Goal: Transaction & Acquisition: Purchase product/service

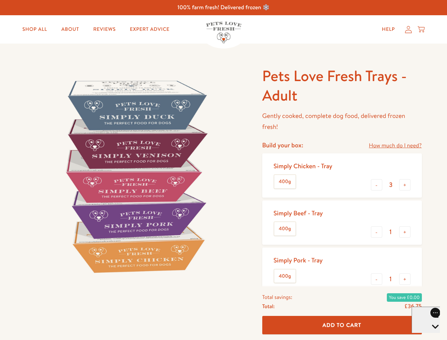
click at [223, 170] on img at bounding box center [135, 176] width 220 height 220
click at [395, 146] on link "How much do I need?" at bounding box center [395, 146] width 53 height 10
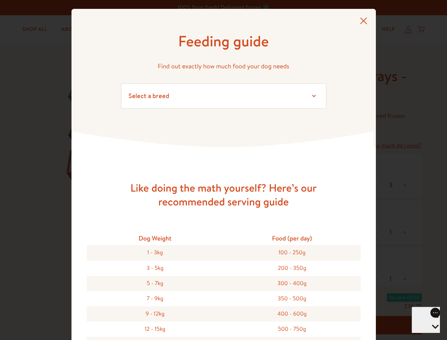
click at [377, 185] on div "Feeding guide Find out exactly how much food your dog needs Select a breed Affe…" at bounding box center [223, 170] width 447 height 340
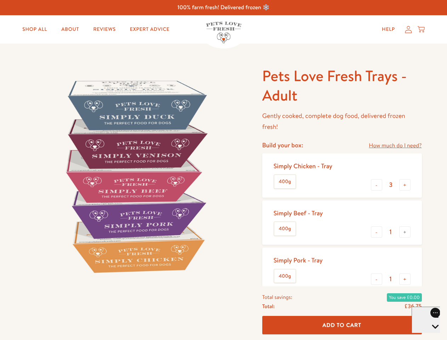
click at [405, 185] on button "+" at bounding box center [404, 184] width 11 height 11
type input "4"
click at [377, 232] on button "-" at bounding box center [376, 231] width 11 height 11
click at [405, 232] on button "+" at bounding box center [404, 231] width 11 height 11
type input "1"
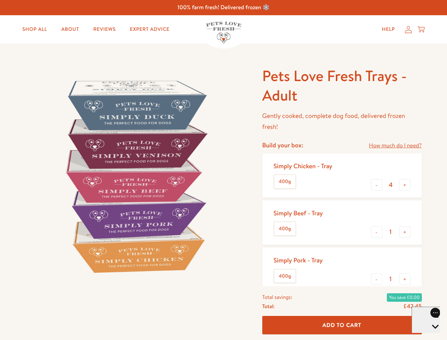
click at [377, 279] on button "-" at bounding box center [376, 278] width 11 height 11
click at [405, 279] on button "+" at bounding box center [404, 278] width 11 height 11
type input "1"
click at [342, 325] on span "Add To Cart" at bounding box center [342, 324] width 39 height 7
click at [432, 335] on icon "Open gorgias live chat" at bounding box center [435, 338] width 7 height 7
